Goal: Complete application form

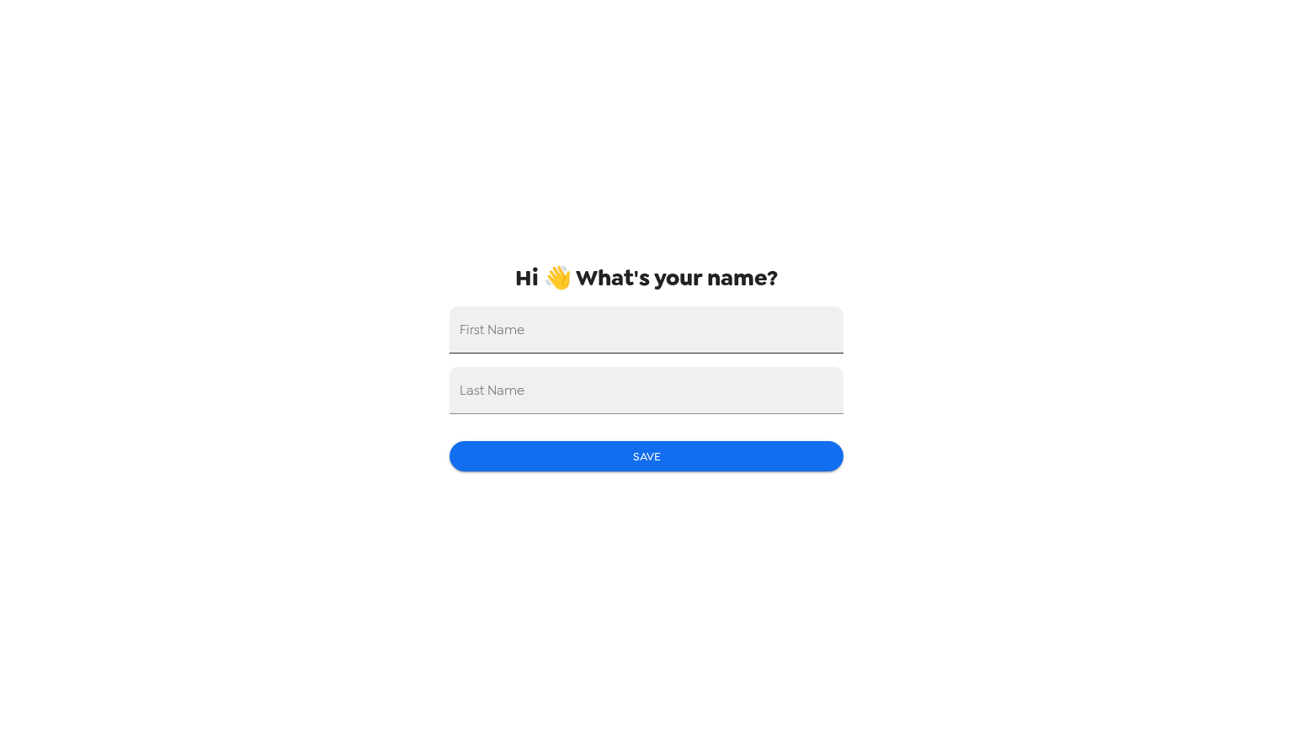
click at [593, 317] on input "First Name" at bounding box center [646, 329] width 394 height 47
type input "[PERSON_NAME]"
click at [617, 386] on input "Last Name" at bounding box center [646, 390] width 394 height 47
type input "Cammack"
click at [651, 455] on button "Save" at bounding box center [646, 456] width 394 height 31
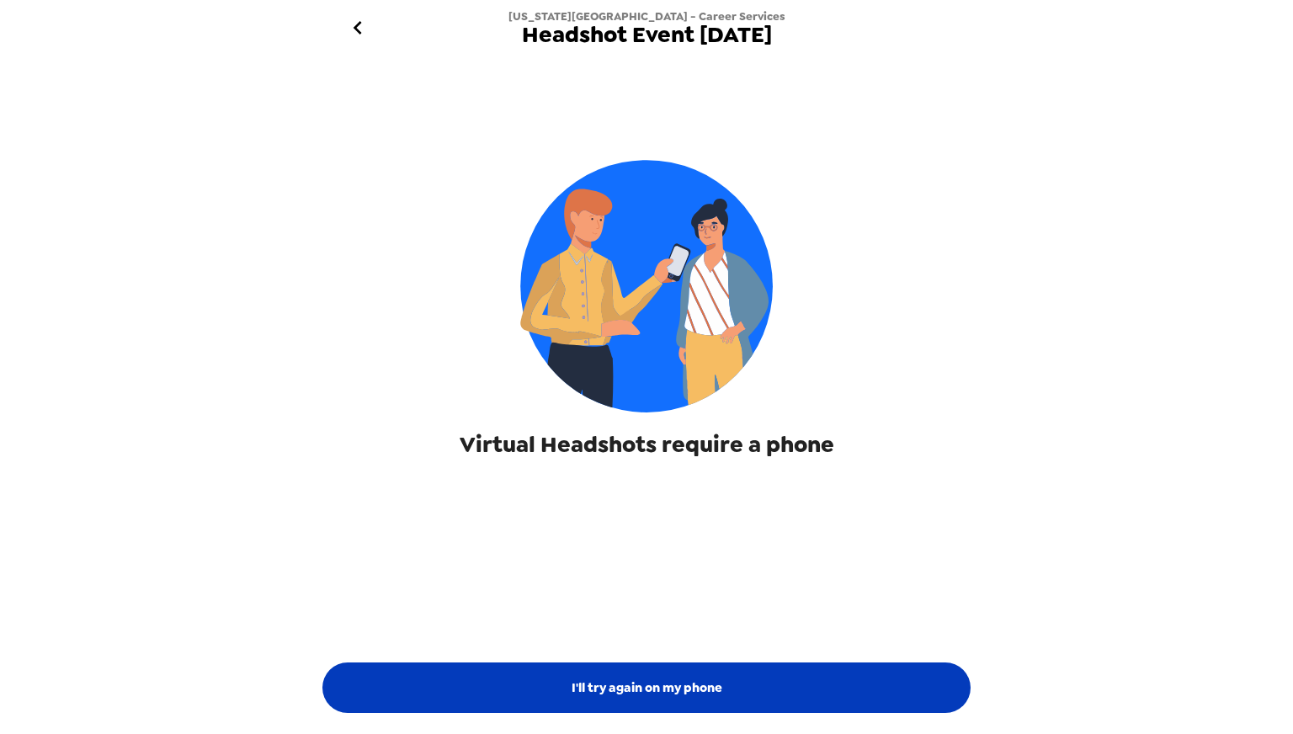
click at [746, 681] on button "I'll try again on my phone" at bounding box center [646, 687] width 648 height 51
